Goal: Transaction & Acquisition: Download file/media

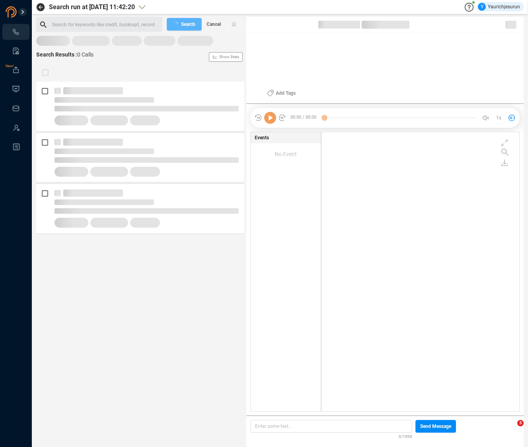
scroll to position [277, 193]
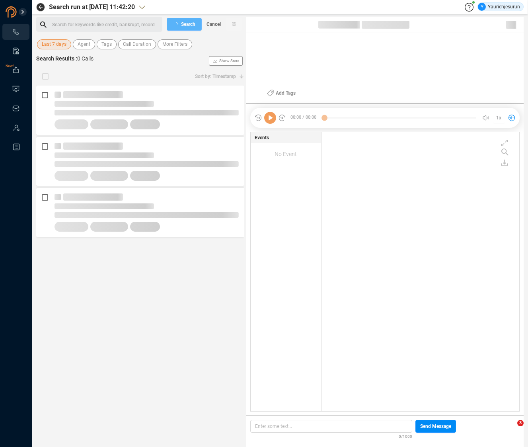
click at [56, 43] on span "Last 7 days" at bounding box center [54, 44] width 25 height 10
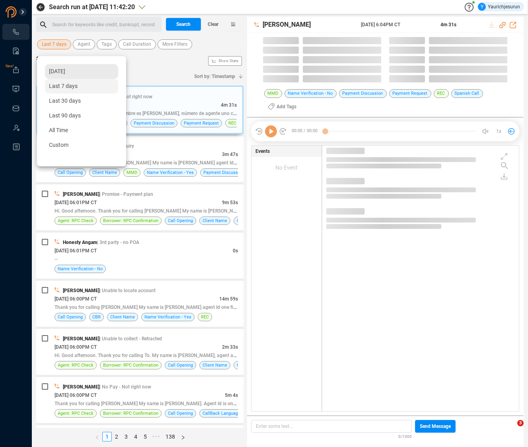
click at [56, 71] on span "[DATE]" at bounding box center [57, 71] width 16 height 6
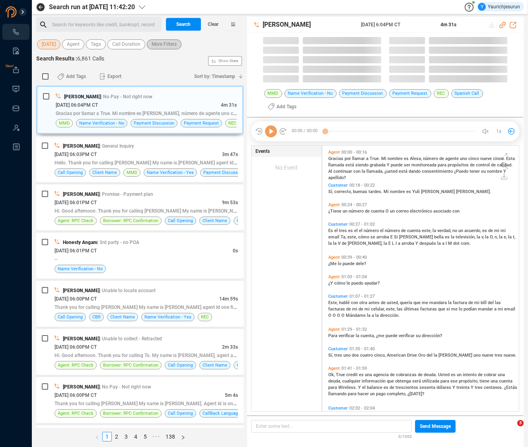
scroll to position [266, 193]
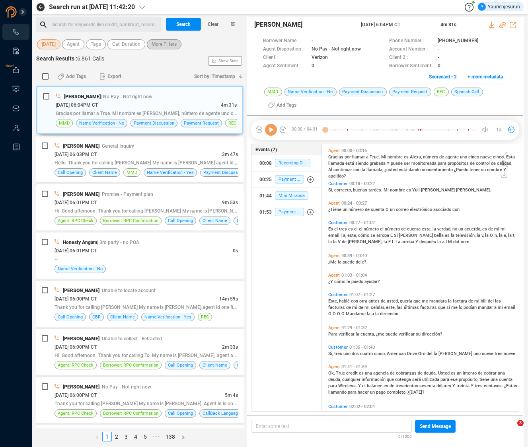
click at [165, 42] on span "More Filters" at bounding box center [164, 44] width 25 height 10
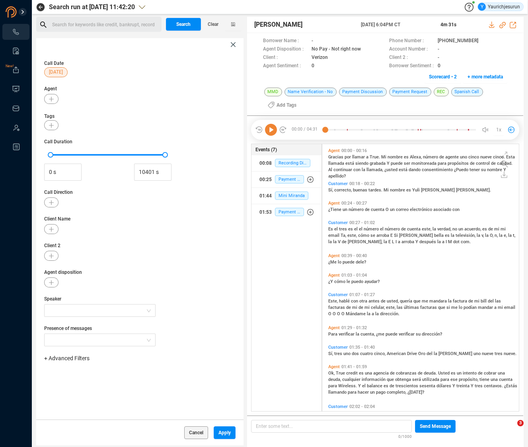
click at [77, 359] on span "+ Advanced Filters" at bounding box center [66, 358] width 45 height 6
click at [70, 424] on span "Phone Number" at bounding box center [70, 425] width 37 height 6
click at [125, 382] on div "Enter a comma separated list ﻿" at bounding box center [123, 383] width 151 height 17
click at [232, 432] on div "Cancel Apply" at bounding box center [139, 433] width 207 height 26
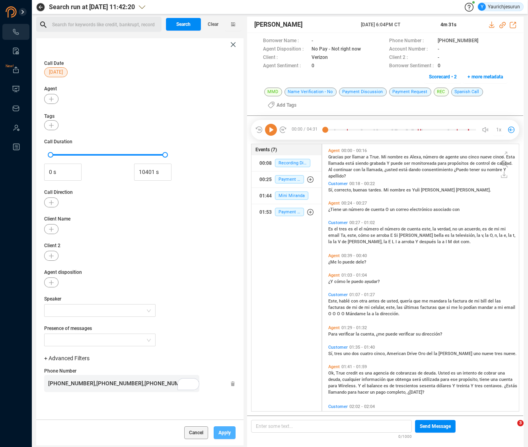
scroll to position [2, 0]
click at [231, 433] on button "Apply" at bounding box center [225, 432] width 22 height 13
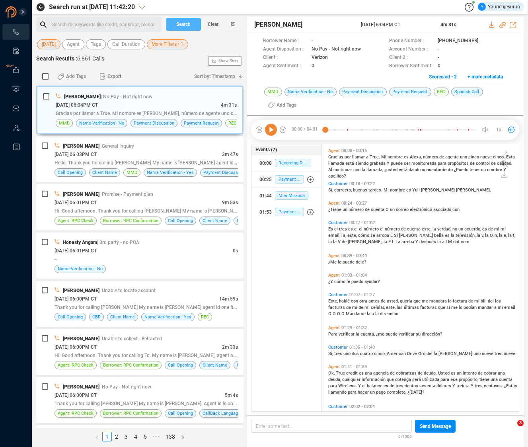
click at [191, 28] on button "Search" at bounding box center [183, 24] width 35 height 13
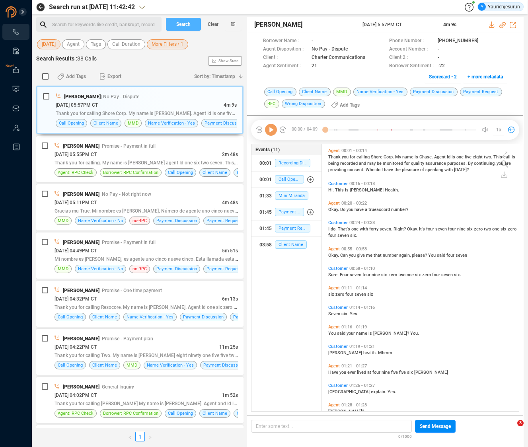
scroll to position [266, 193]
click at [47, 75] on input "checkbox" at bounding box center [45, 76] width 6 height 6
checkbox input "true"
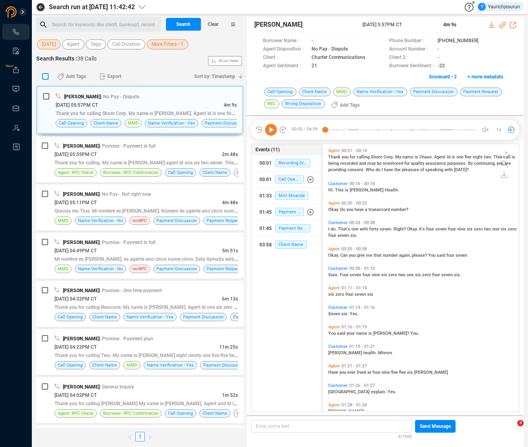
checkbox input "true"
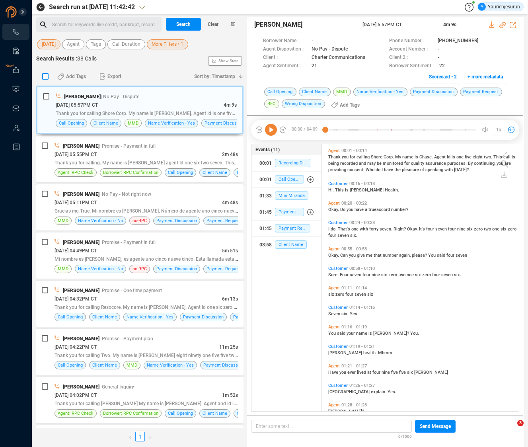
checkbox input "true"
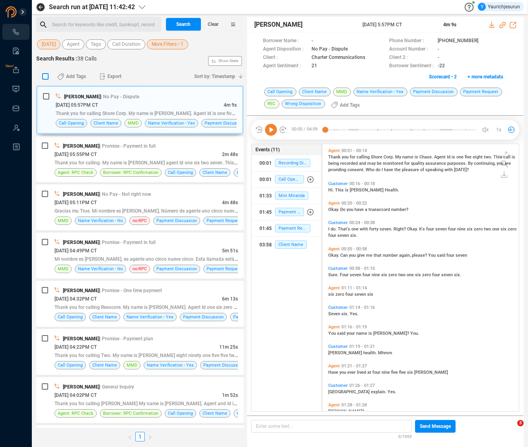
checkbox input "true"
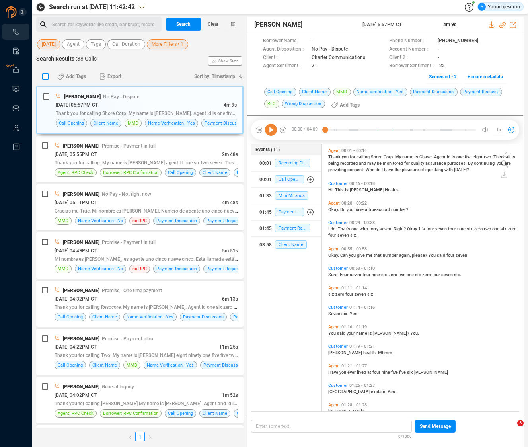
checkbox input "true"
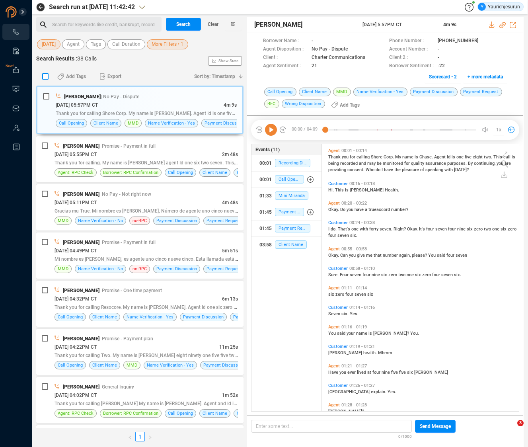
checkbox input "true"
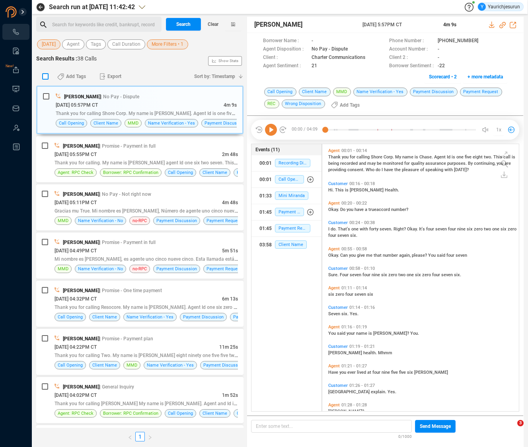
checkbox input "true"
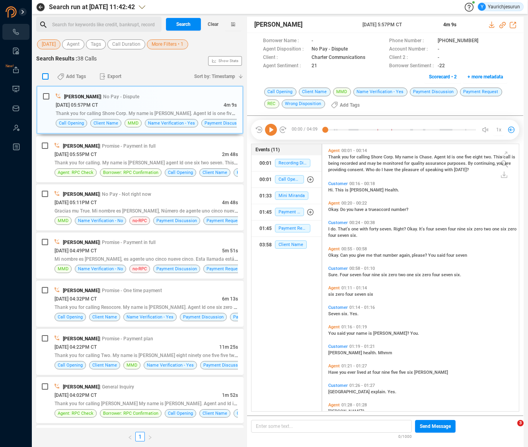
checkbox input "true"
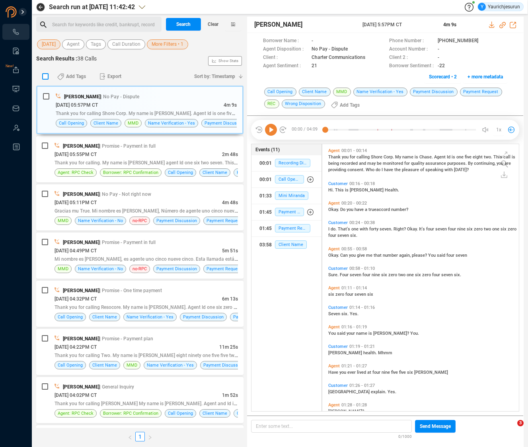
checkbox input "true"
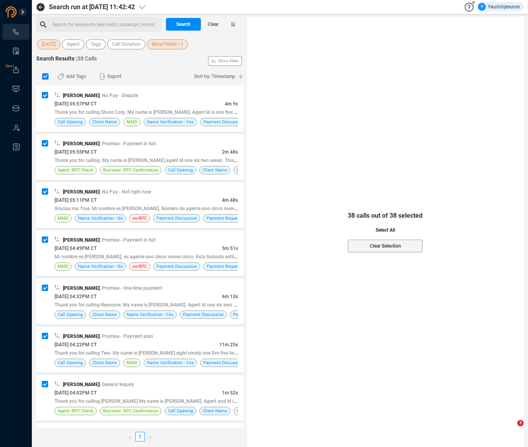
click at [389, 235] on span "Select All" at bounding box center [386, 230] width 20 height 13
click at [107, 75] on span "Export" at bounding box center [114, 76] width 14 height 13
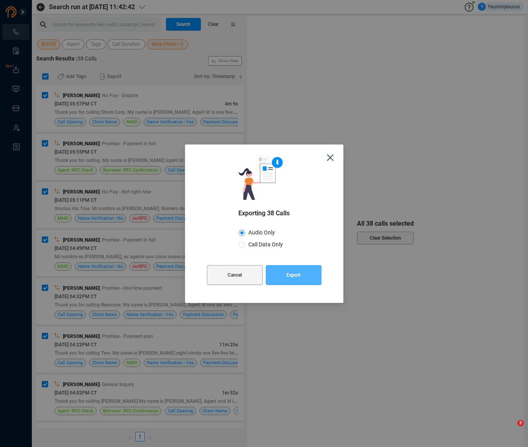
click at [281, 275] on button "Export" at bounding box center [294, 275] width 56 height 20
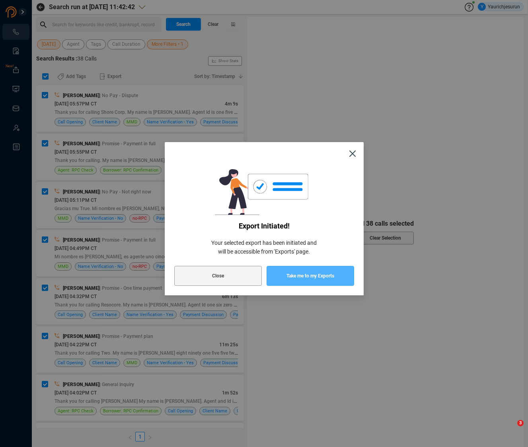
click at [278, 278] on button "Take me to my Exports" at bounding box center [311, 276] width 88 height 20
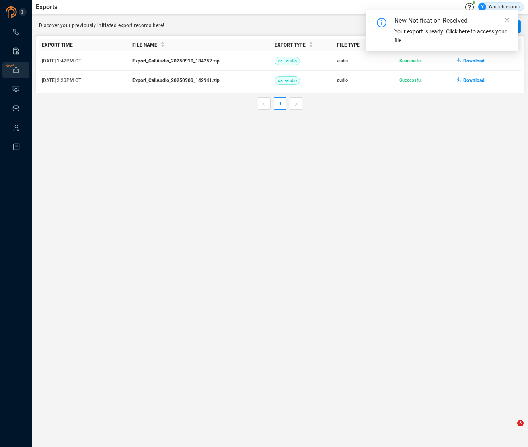
click at [473, 65] on span "Download" at bounding box center [473, 61] width 21 height 13
